Goal: Transaction & Acquisition: Purchase product/service

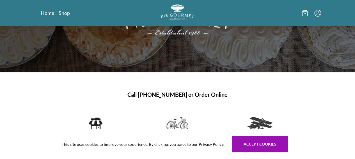
scroll to position [84, 0]
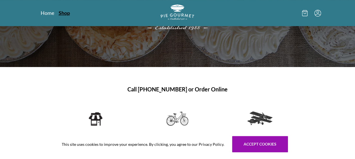
click at [59, 14] on link "Shop" at bounding box center [64, 13] width 11 height 7
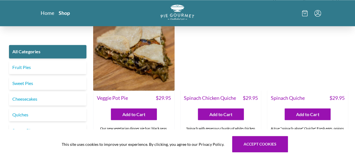
scroll to position [478, 0]
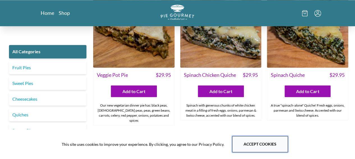
click at [264, 142] on button "Accept cookies" at bounding box center [260, 144] width 56 height 16
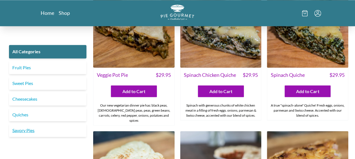
click at [30, 133] on link "Savory Pies" at bounding box center [48, 130] width 78 height 13
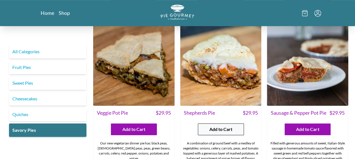
scroll to position [169, 0]
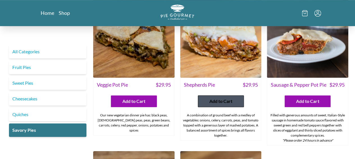
click at [219, 98] on span "Add to Cart" at bounding box center [221, 101] width 23 height 7
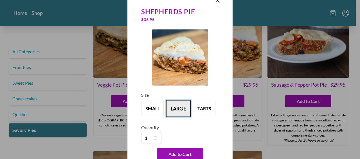
click at [178, 105] on button "large" at bounding box center [178, 108] width 25 height 17
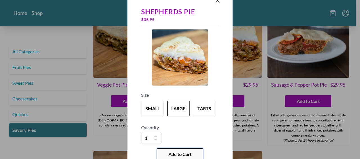
click at [179, 156] on span "Add to Cart" at bounding box center [179, 154] width 23 height 7
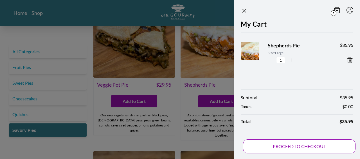
click at [302, 149] on button "PROCEED TO CHECKOUT" at bounding box center [299, 147] width 112 height 14
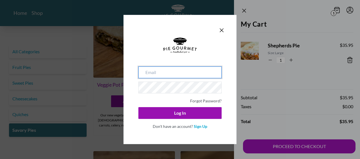
click at [156, 76] on input "email" at bounding box center [179, 73] width 83 height 12
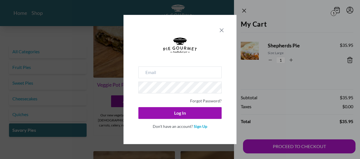
click at [220, 30] on icon "Close panel" at bounding box center [221, 30] width 7 height 7
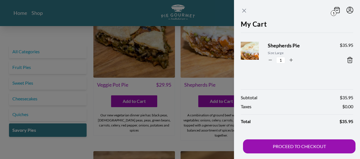
click at [245, 13] on icon "Close panel" at bounding box center [243, 10] width 7 height 7
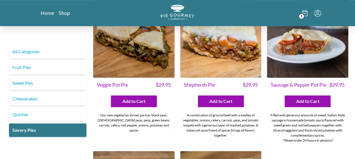
scroll to position [0, 0]
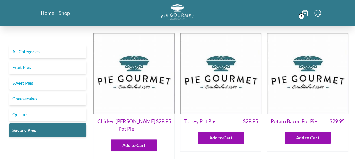
click at [308, 13] on icon at bounding box center [305, 13] width 6 height 6
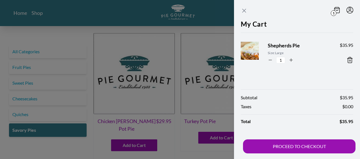
click at [244, 9] on icon "Close panel" at bounding box center [243, 10] width 7 height 7
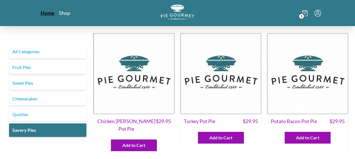
click at [41, 12] on link "Home" at bounding box center [48, 13] width 14 height 7
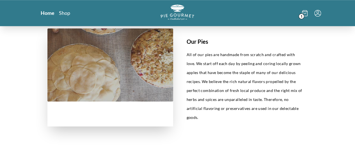
scroll to position [365, 0]
